Goal: Register for event/course: Sign up to attend an event or enroll in a course

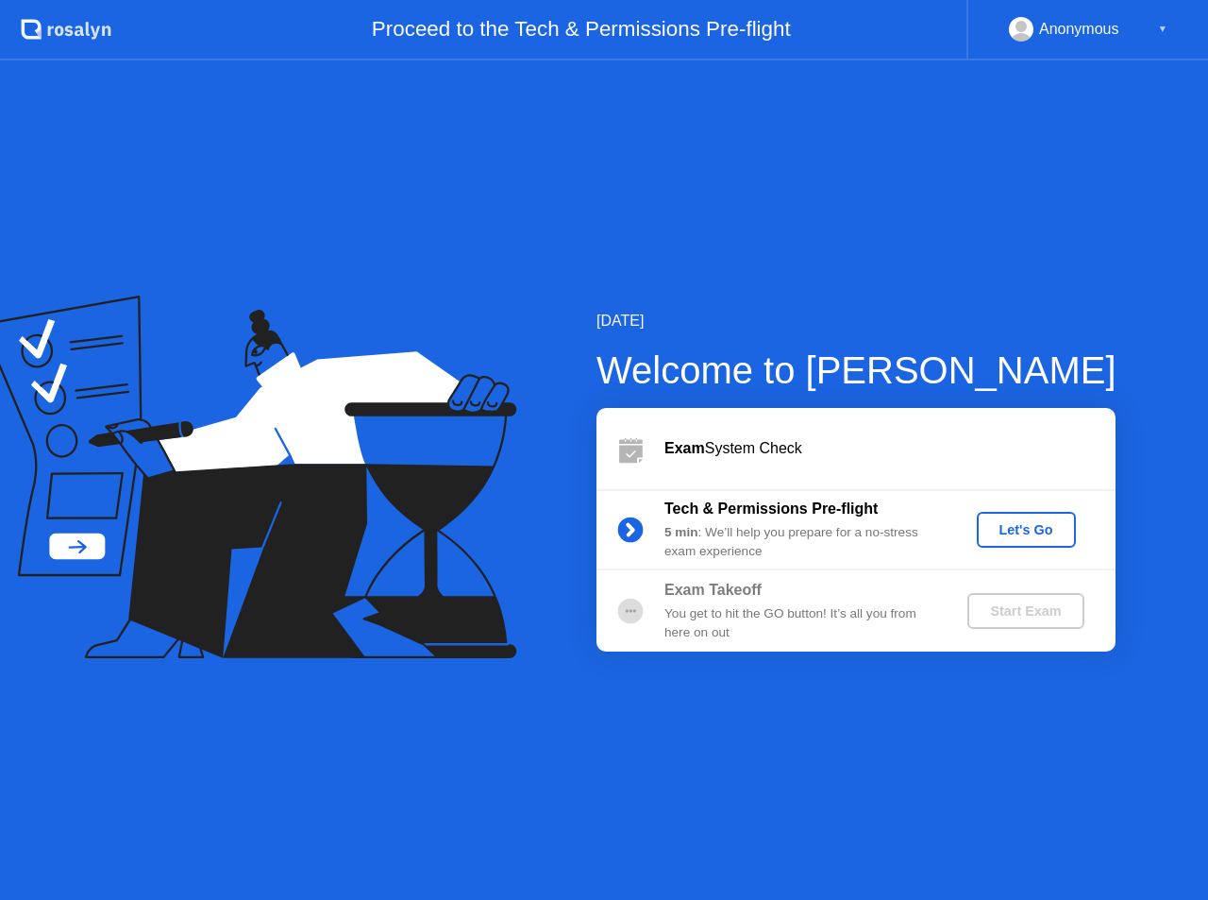
click at [1026, 519] on button "Let's Go" at bounding box center [1026, 530] width 99 height 36
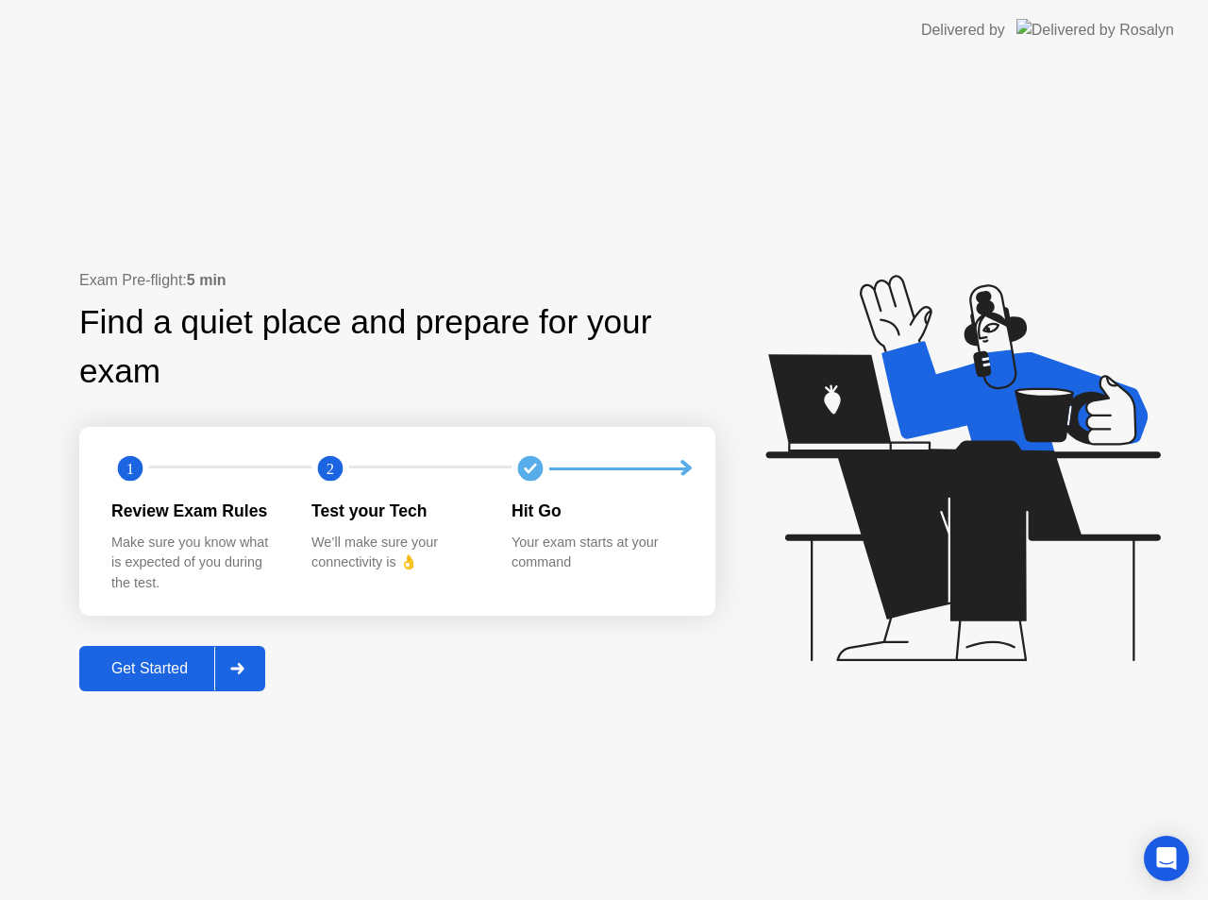
click at [112, 665] on div "Get Started" at bounding box center [149, 668] width 129 height 17
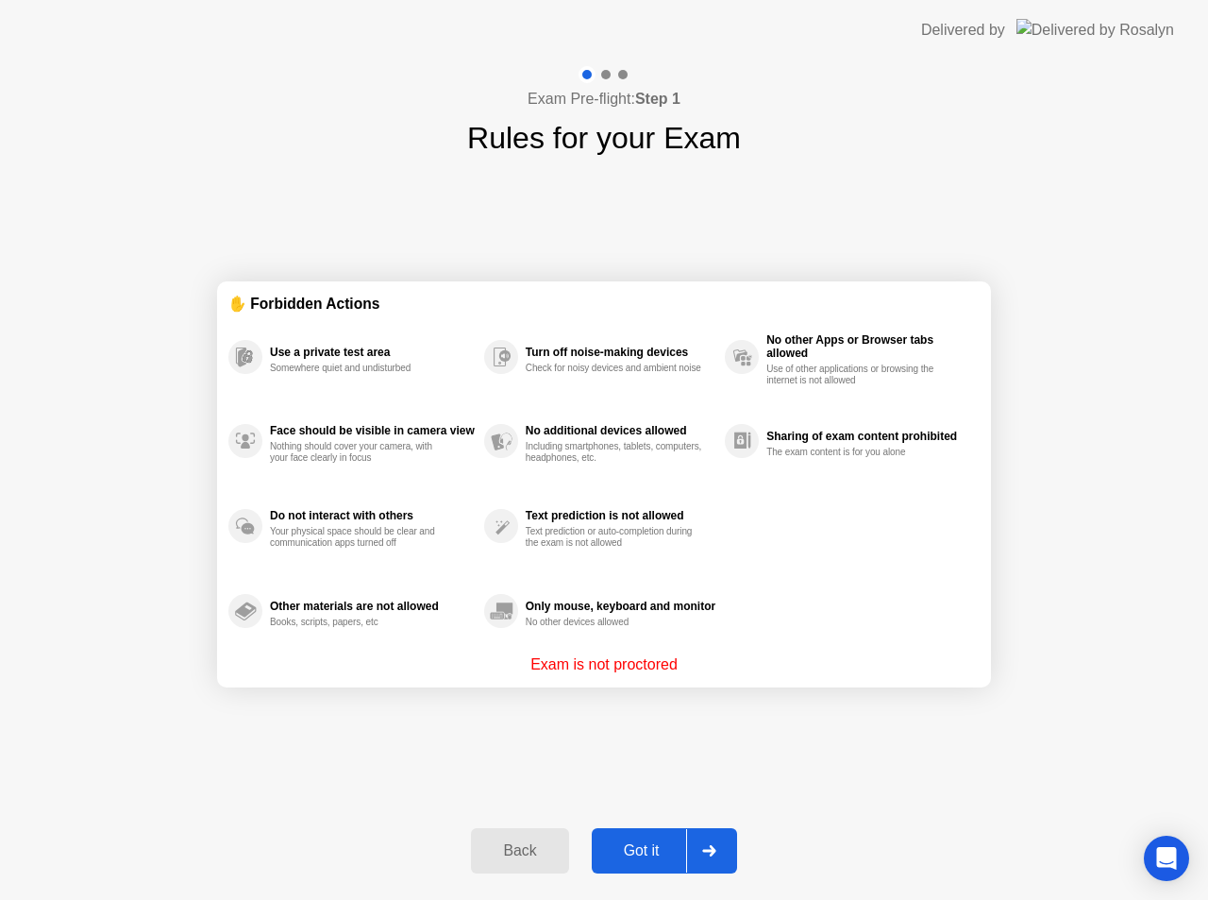
click at [640, 830] on button "Got it" at bounding box center [664, 850] width 145 height 45
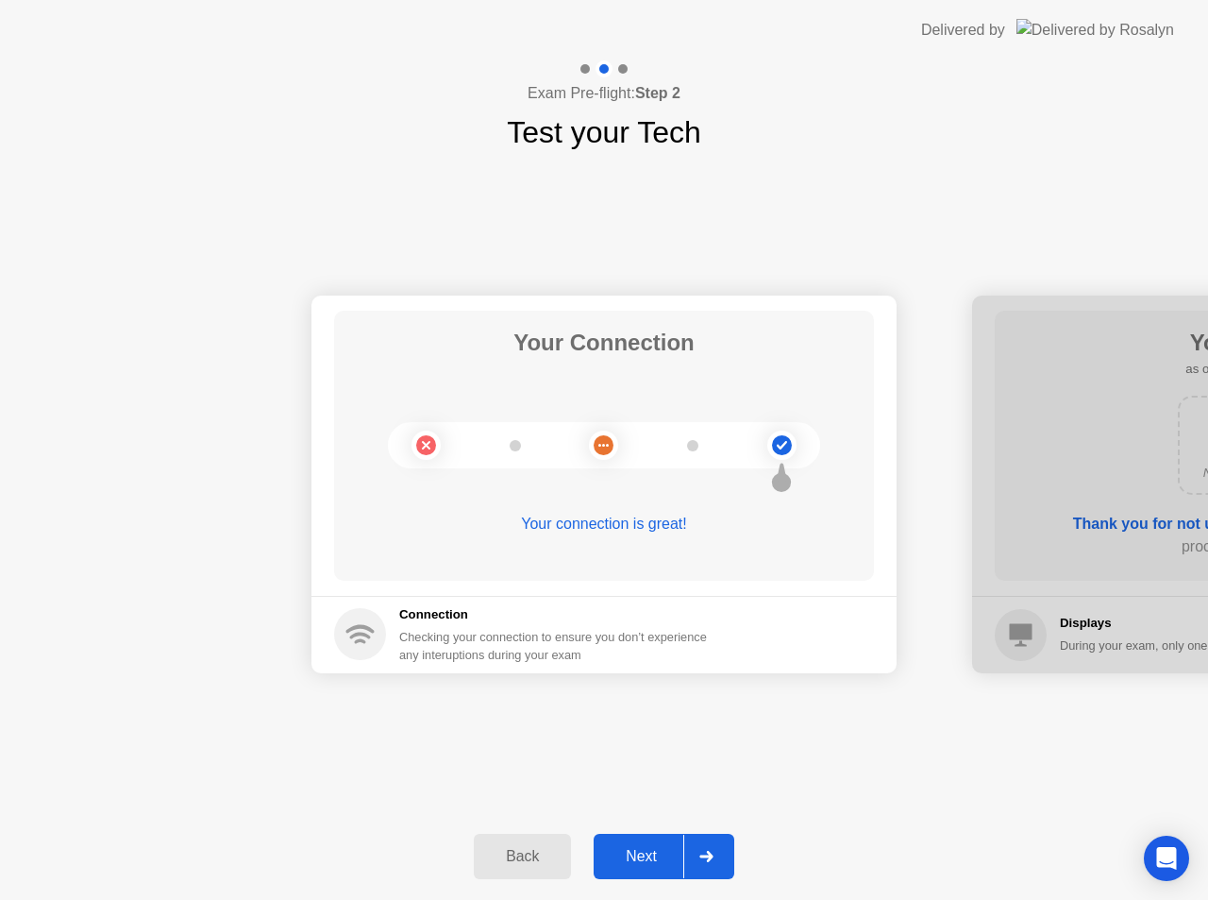
click at [633, 853] on div "Next" at bounding box center [641, 856] width 84 height 17
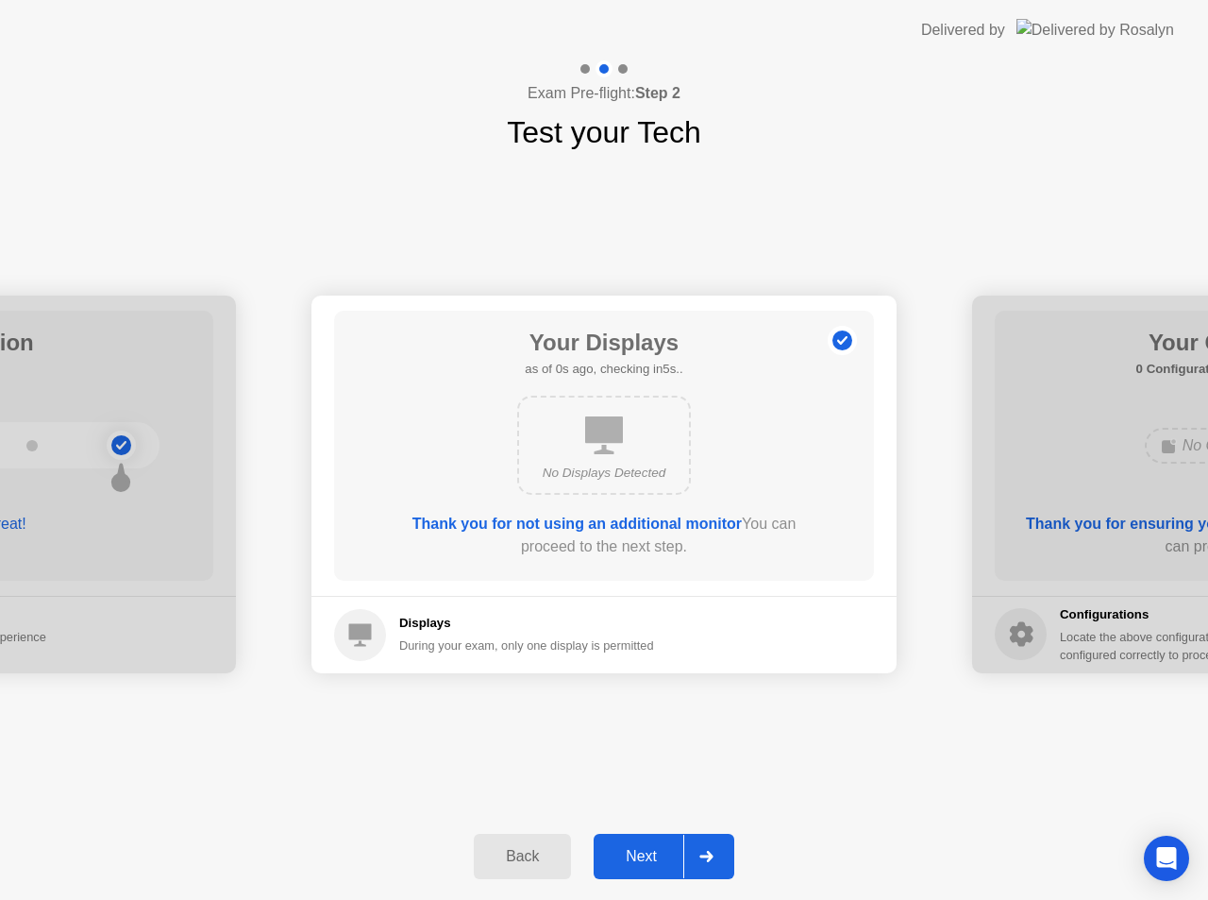
click at [633, 853] on div "Next" at bounding box center [641, 856] width 84 height 17
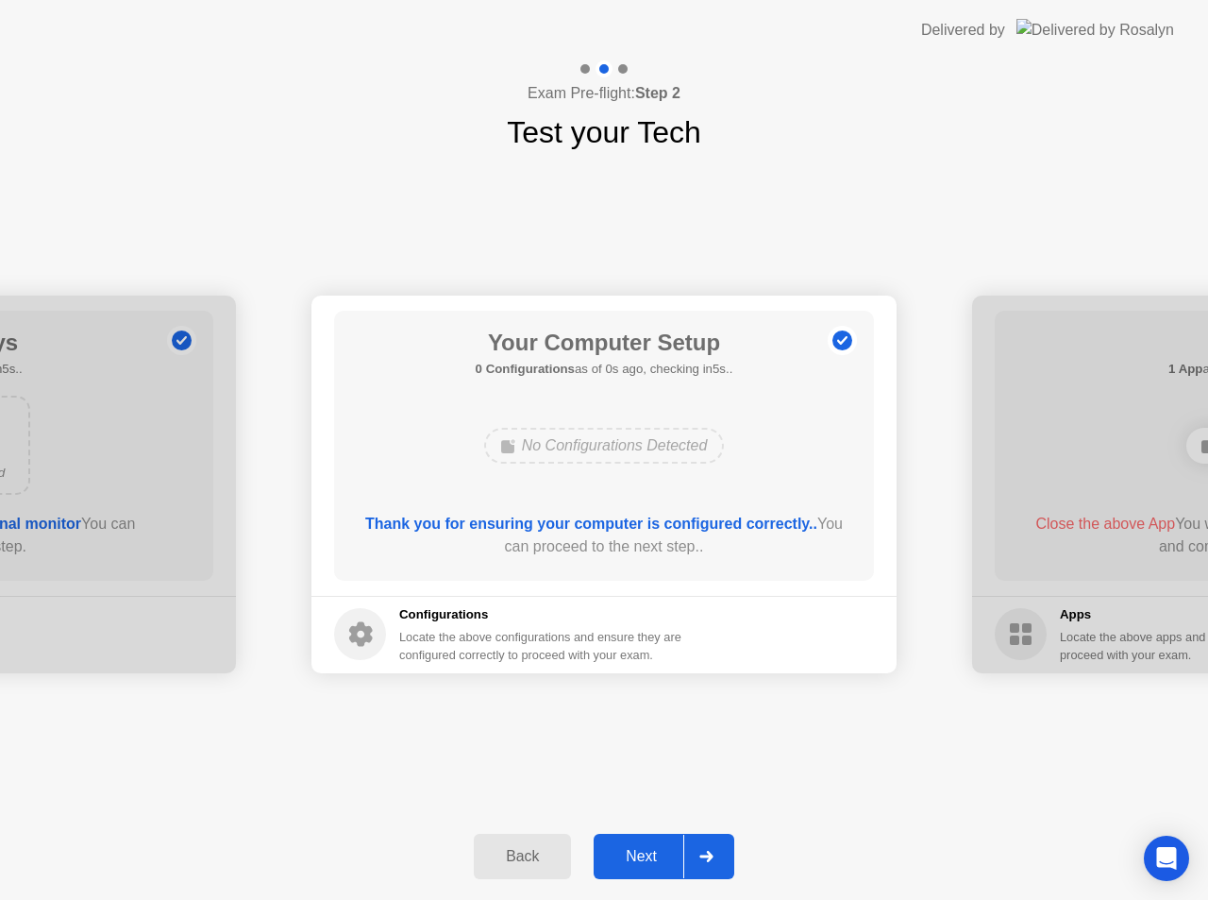
click at [633, 853] on div "Next" at bounding box center [641, 856] width 84 height 17
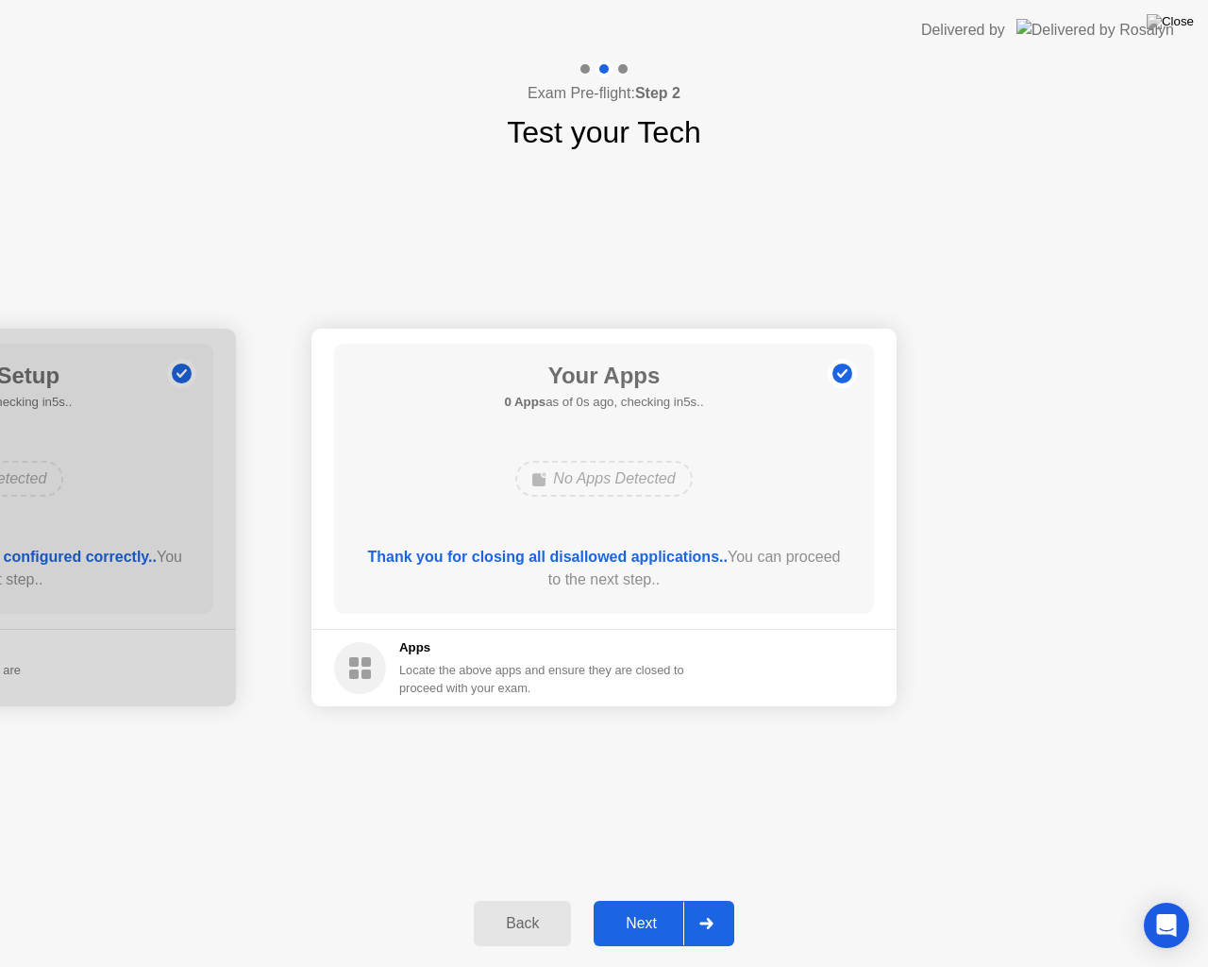
click at [629, 899] on div "Next" at bounding box center [641, 923] width 84 height 17
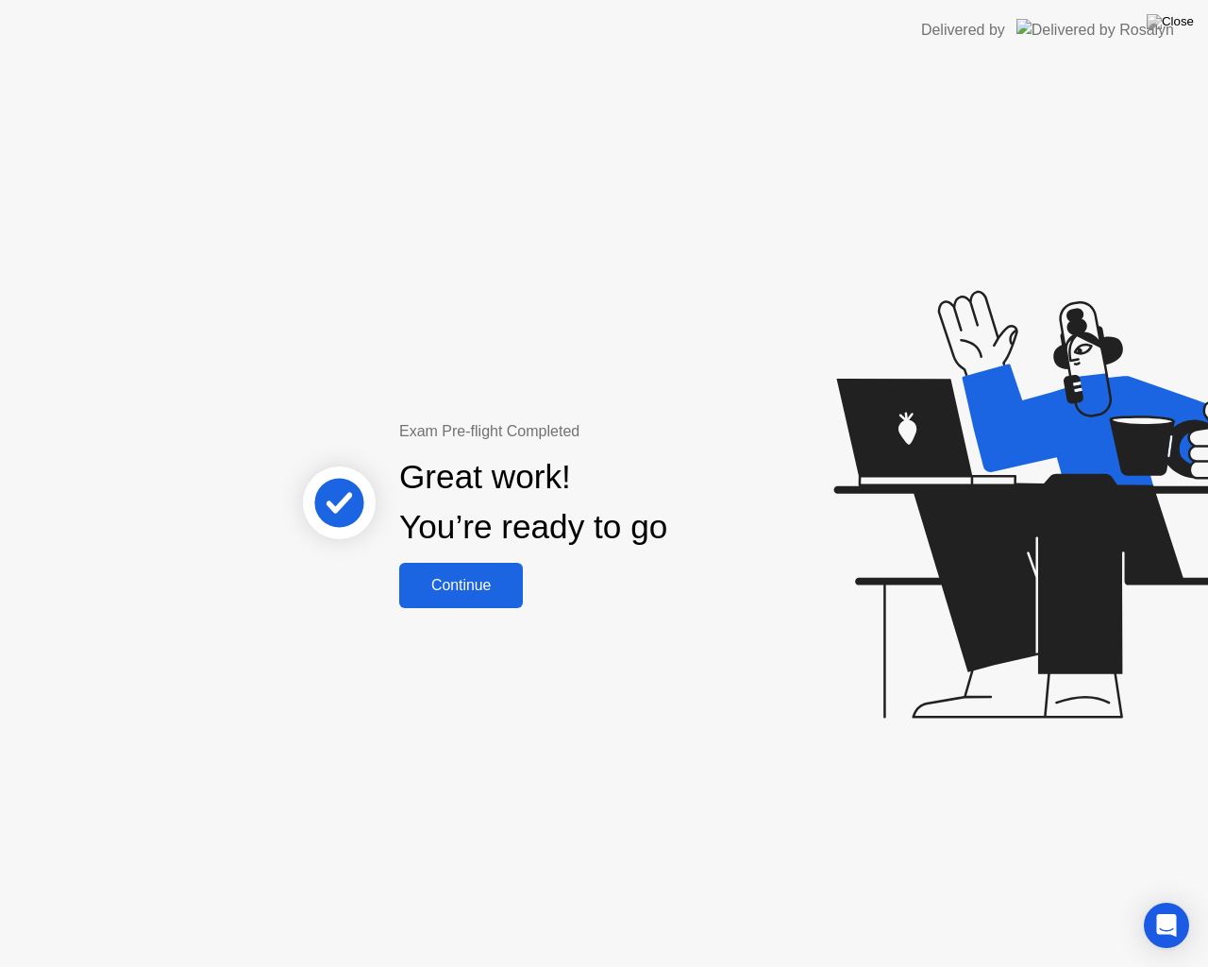
click at [449, 587] on div "Continue" at bounding box center [461, 585] width 112 height 17
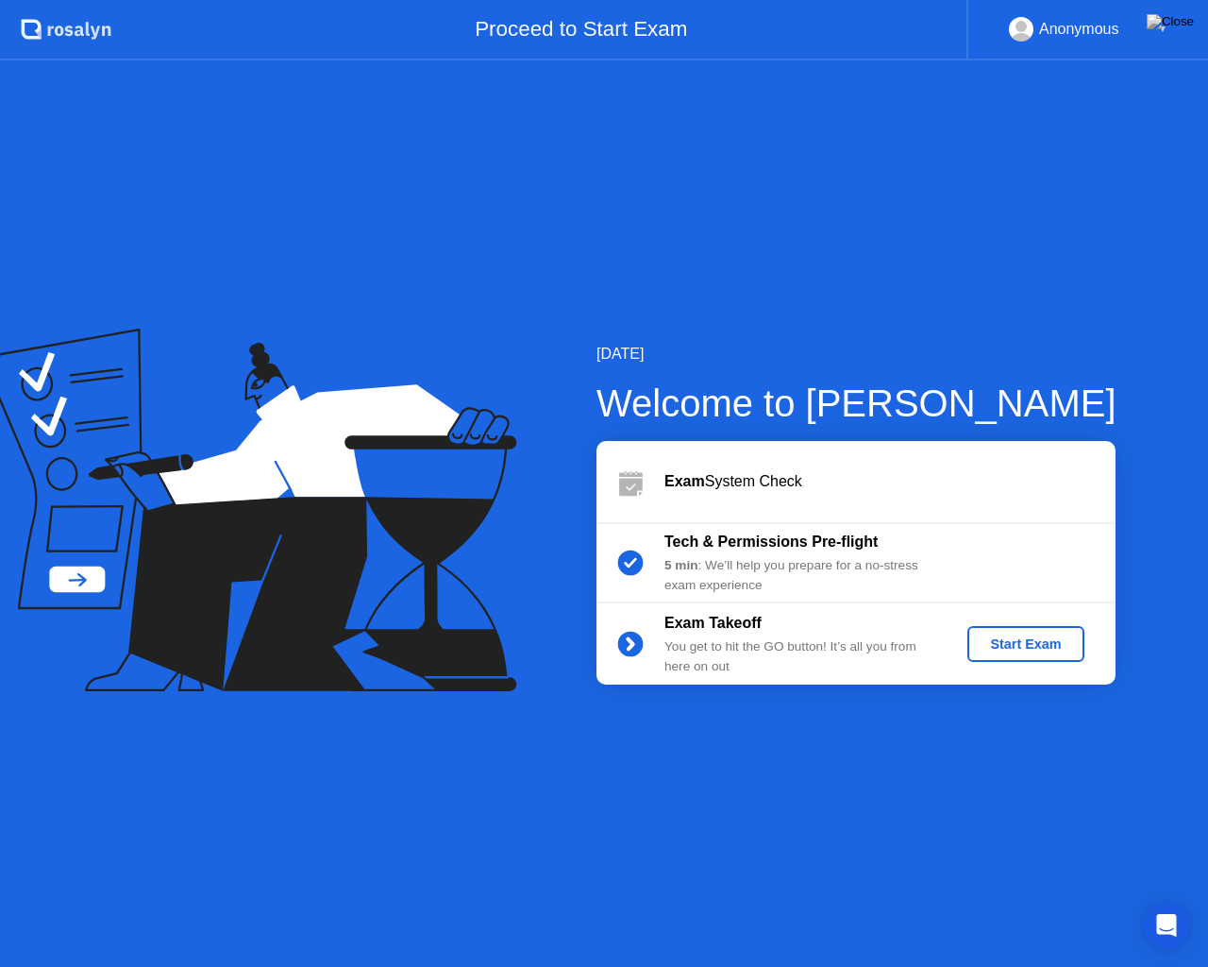
click at [998, 645] on div "Start Exam" at bounding box center [1025, 643] width 101 height 15
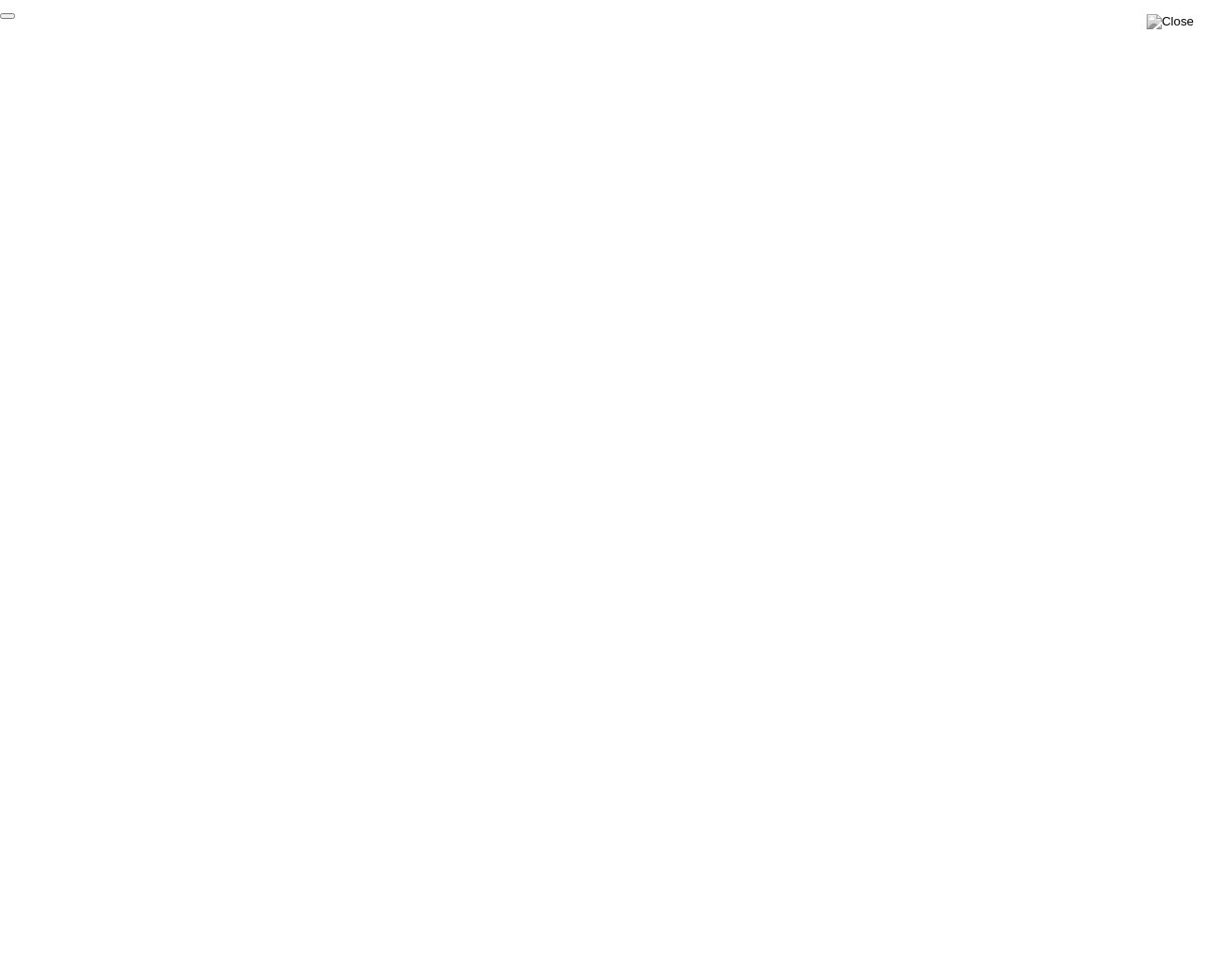
click div "End Proctoring Session"
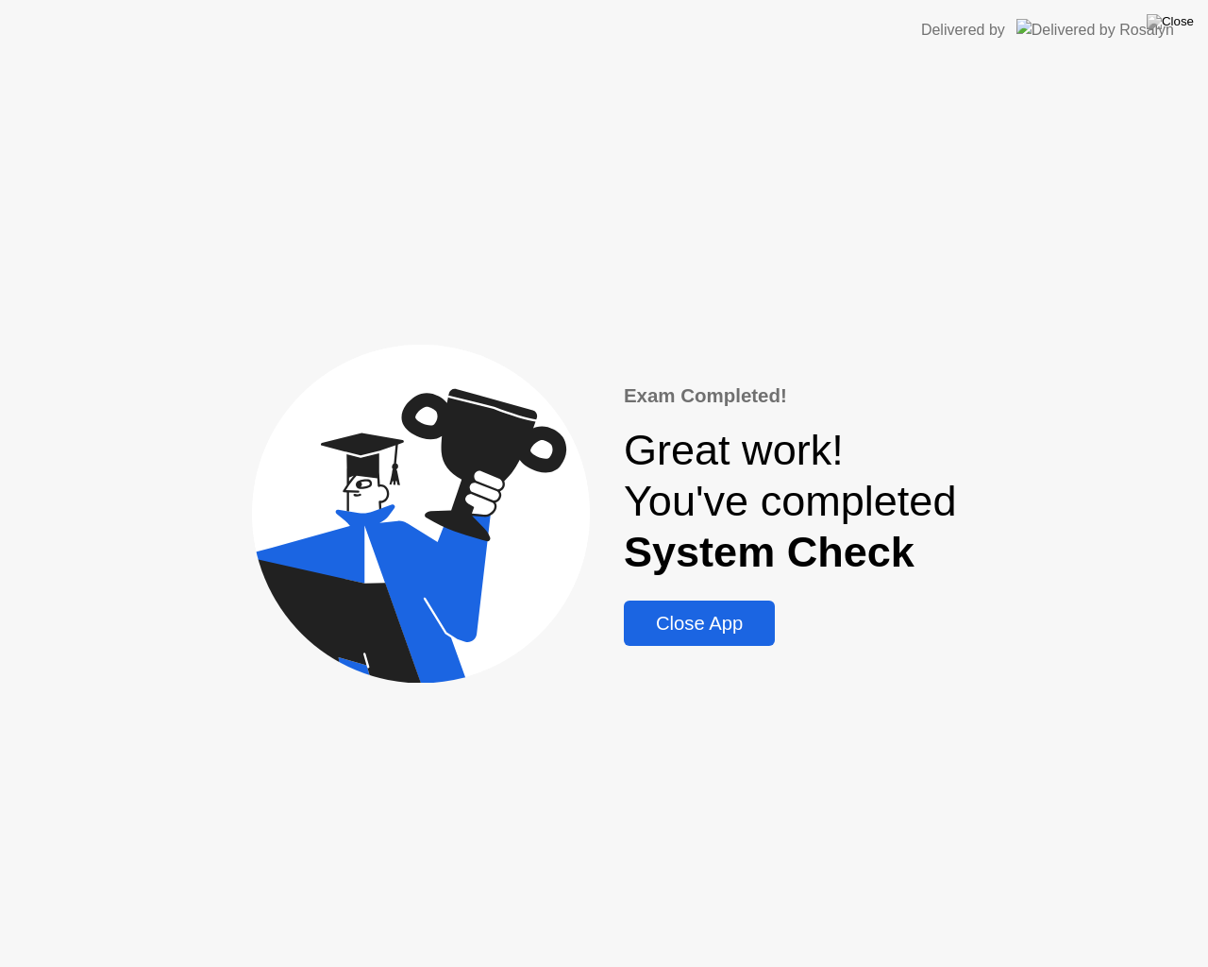
click at [746, 642] on button "Close App" at bounding box center [699, 622] width 151 height 45
